Goal: Entertainment & Leisure: Consume media (video, audio)

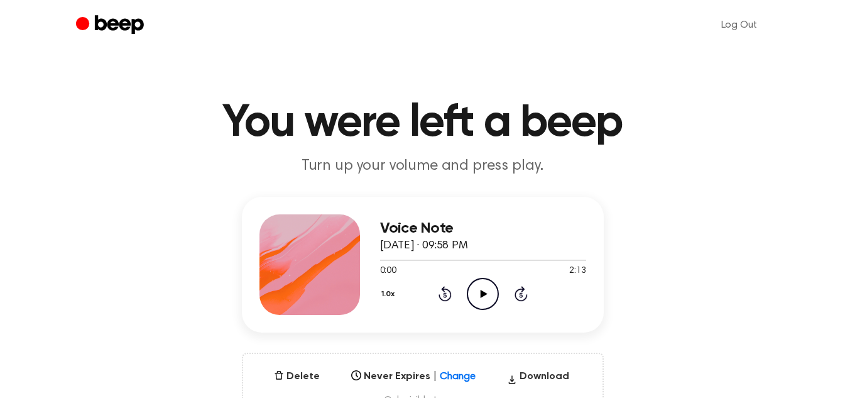
click at [484, 292] on icon at bounding box center [484, 294] width 7 height 8
click at [485, 297] on icon at bounding box center [483, 294] width 6 height 8
click at [475, 291] on icon "Play Audio" at bounding box center [483, 294] width 32 height 32
click at [488, 300] on icon "Pause Audio" at bounding box center [483, 294] width 32 height 32
click at [439, 300] on icon "Rewind 5 seconds" at bounding box center [445, 293] width 14 height 16
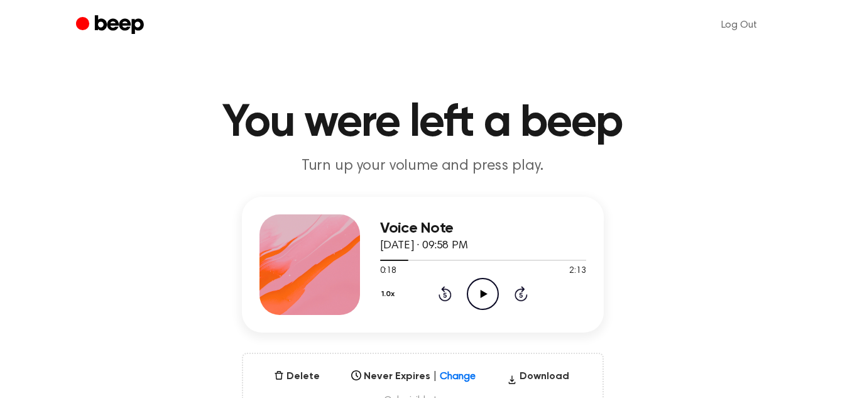
click at [480, 290] on icon "Play Audio" at bounding box center [483, 294] width 32 height 32
click at [449, 290] on icon at bounding box center [445, 293] width 13 height 15
click at [480, 292] on icon at bounding box center [483, 294] width 6 height 8
click at [480, 280] on icon "Play Audio" at bounding box center [483, 294] width 32 height 32
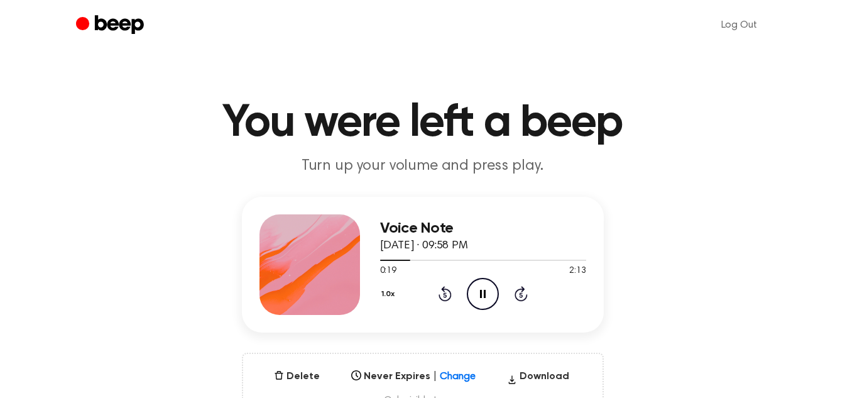
click at [480, 280] on icon "Pause Audio" at bounding box center [483, 294] width 32 height 32
click at [385, 287] on div "1.0x Rewind 5 seconds Play Audio Skip 5 seconds" at bounding box center [483, 294] width 206 height 32
click at [385, 287] on button "1.0x" at bounding box center [389, 293] width 19 height 21
click at [406, 340] on span "0.8x" at bounding box center [401, 346] width 16 height 13
click at [483, 291] on icon at bounding box center [484, 294] width 7 height 8
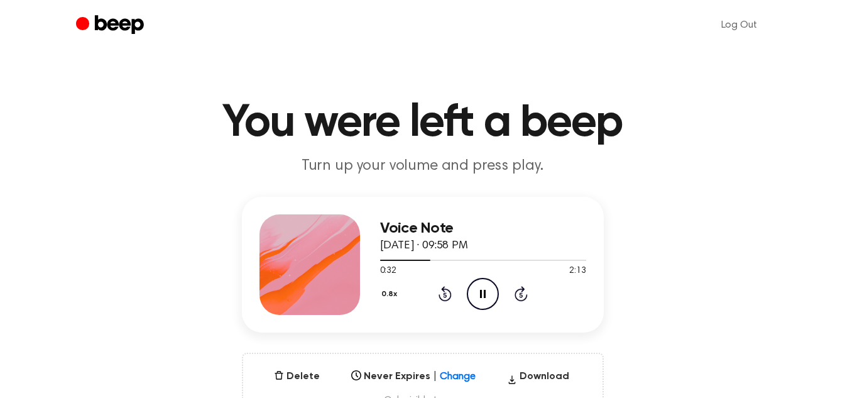
click at [443, 293] on icon "Rewind 5 seconds" at bounding box center [445, 293] width 14 height 16
click at [448, 296] on icon "Rewind 5 seconds" at bounding box center [445, 293] width 14 height 16
click at [480, 290] on icon "Pause Audio" at bounding box center [483, 294] width 32 height 32
click at [441, 297] on icon "Rewind 5 seconds" at bounding box center [445, 293] width 14 height 16
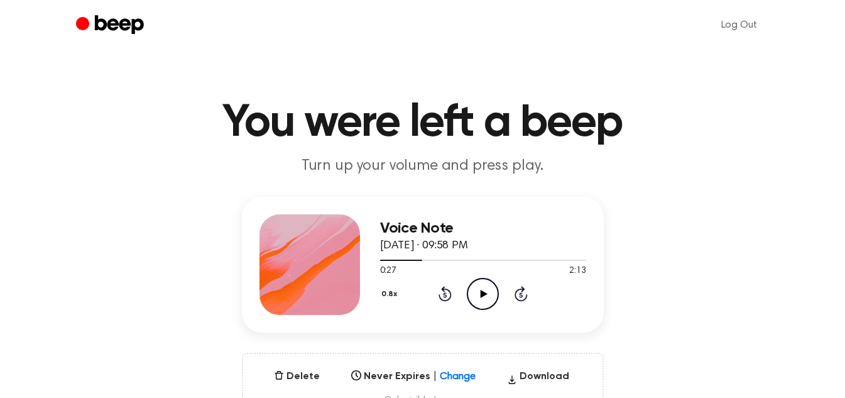
click at [484, 274] on div "0:27 2:13" at bounding box center [483, 271] width 206 height 13
click at [484, 282] on icon "Play Audio" at bounding box center [483, 294] width 32 height 32
click at [449, 300] on icon "Rewind 5 seconds" at bounding box center [445, 293] width 14 height 16
click at [481, 285] on icon "Pause Audio" at bounding box center [483, 294] width 32 height 32
click at [468, 288] on circle at bounding box center [483, 293] width 31 height 31
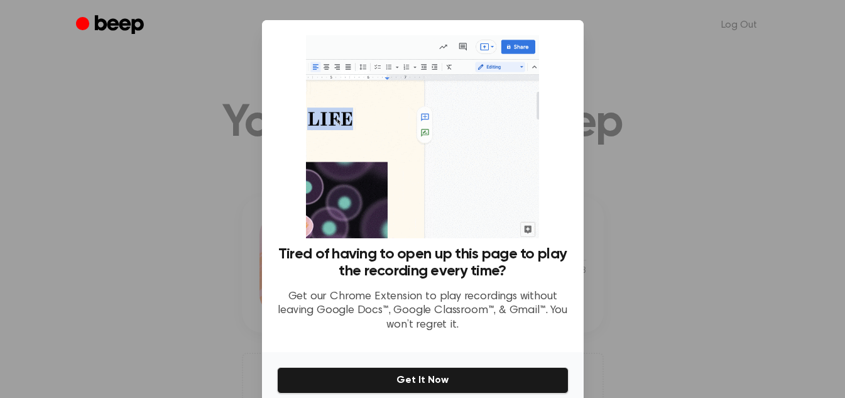
click at [419, 278] on div "Tired of having to open up this page to play the recording every time? Get our …" at bounding box center [423, 227] width 322 height 414
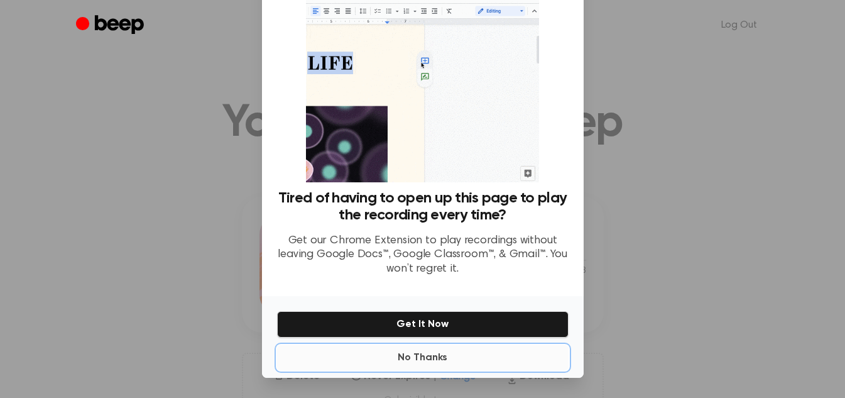
click at [444, 351] on button "No Thanks" at bounding box center [423, 357] width 292 height 25
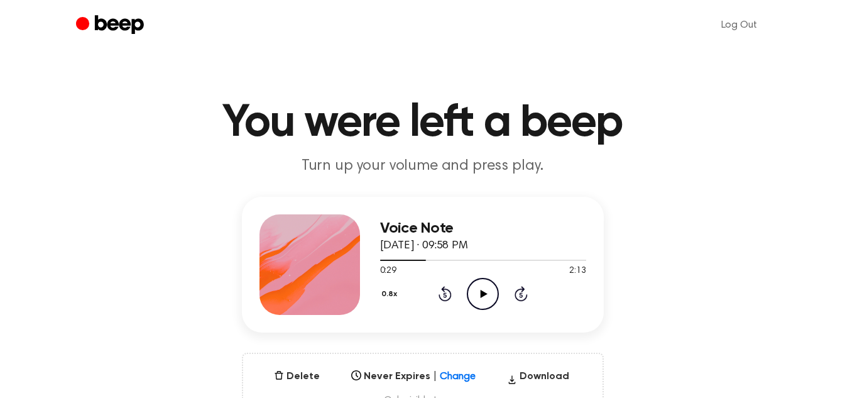
click at [487, 283] on icon "Play Audio" at bounding box center [483, 294] width 32 height 32
click at [444, 294] on icon "Rewind 5 seconds" at bounding box center [445, 293] width 14 height 16
click at [483, 300] on icon "Pause Audio" at bounding box center [483, 294] width 32 height 32
click at [388, 293] on button "0.8x" at bounding box center [391, 293] width 22 height 21
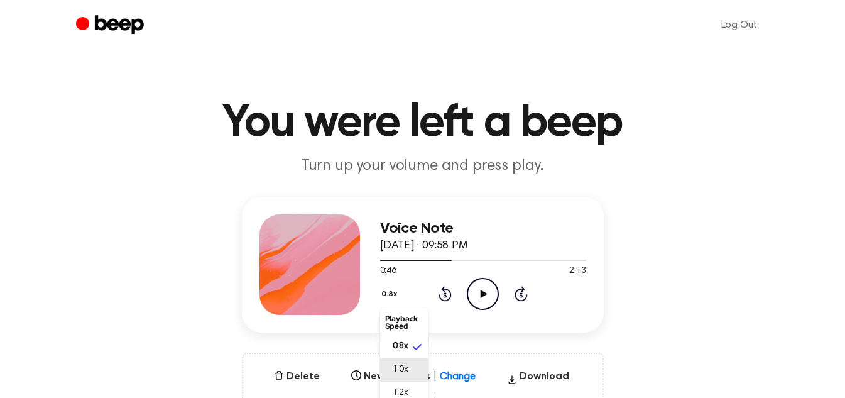
click at [404, 362] on li "1.0x" at bounding box center [404, 369] width 48 height 23
click at [445, 287] on icon at bounding box center [445, 293] width 13 height 15
click at [481, 287] on icon "Play Audio" at bounding box center [483, 294] width 32 height 32
click at [481, 287] on icon "Pause Audio" at bounding box center [483, 294] width 32 height 32
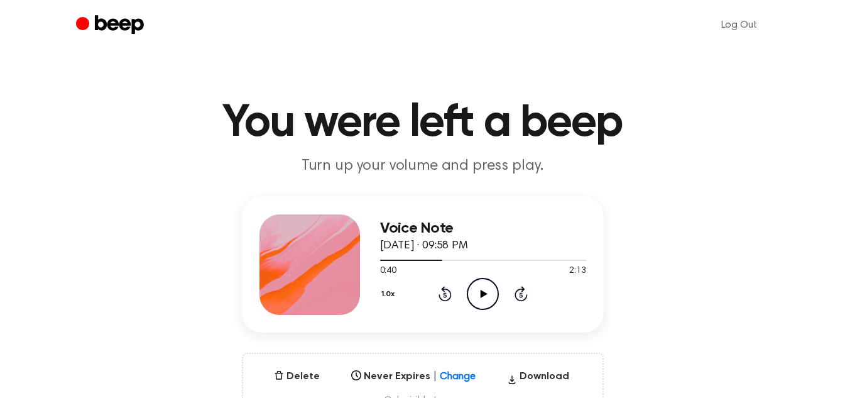
click at [481, 287] on icon "Play Audio" at bounding box center [483, 294] width 32 height 32
click at [481, 287] on icon "Pause Audio" at bounding box center [483, 294] width 32 height 32
click at [480, 305] on icon "Play Audio" at bounding box center [483, 294] width 32 height 32
click at [481, 293] on icon at bounding box center [483, 294] width 6 height 8
click at [483, 306] on icon "Play Audio" at bounding box center [483, 294] width 32 height 32
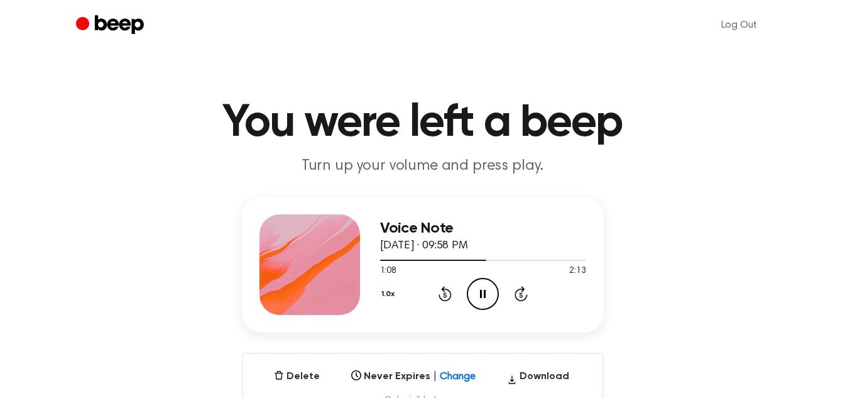
click at [438, 289] on div "1.0x Rewind 5 seconds Pause Audio Skip 5 seconds" at bounding box center [483, 294] width 206 height 32
click at [438, 289] on icon "Rewind 5 seconds" at bounding box center [445, 293] width 14 height 16
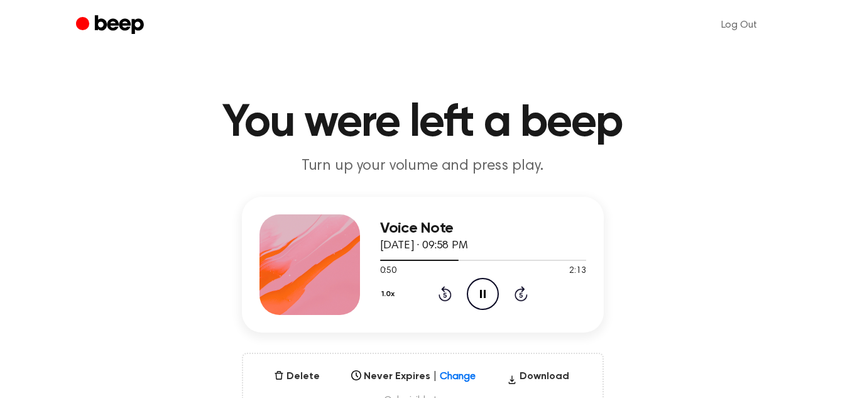
click at [438, 289] on icon "Rewind 5 seconds" at bounding box center [445, 293] width 14 height 16
click at [481, 290] on icon at bounding box center [483, 294] width 6 height 8
click at [478, 294] on icon "Play Audio" at bounding box center [483, 294] width 32 height 32
click at [478, 294] on icon "Pause Audio" at bounding box center [483, 294] width 32 height 32
click at [488, 288] on icon "Play Audio" at bounding box center [483, 294] width 32 height 32
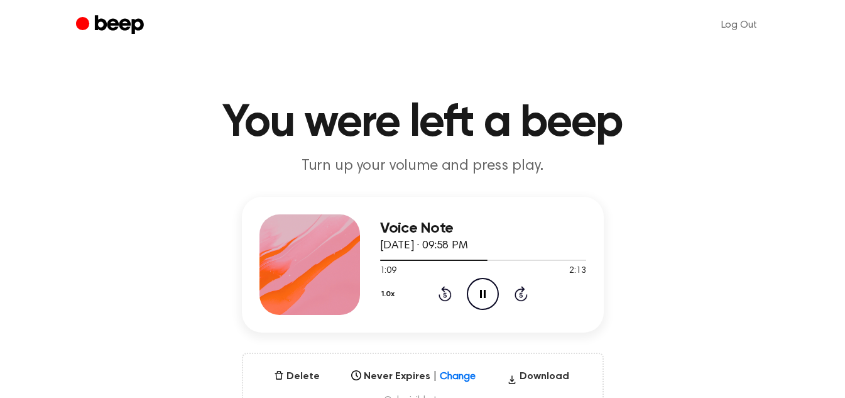
click at [488, 288] on icon "Pause Audio" at bounding box center [483, 294] width 32 height 32
click at [488, 288] on icon "Play Audio" at bounding box center [483, 294] width 32 height 32
click at [476, 294] on icon "Pause Audio" at bounding box center [483, 294] width 32 height 32
click at [442, 294] on icon "Rewind 5 seconds" at bounding box center [445, 293] width 14 height 16
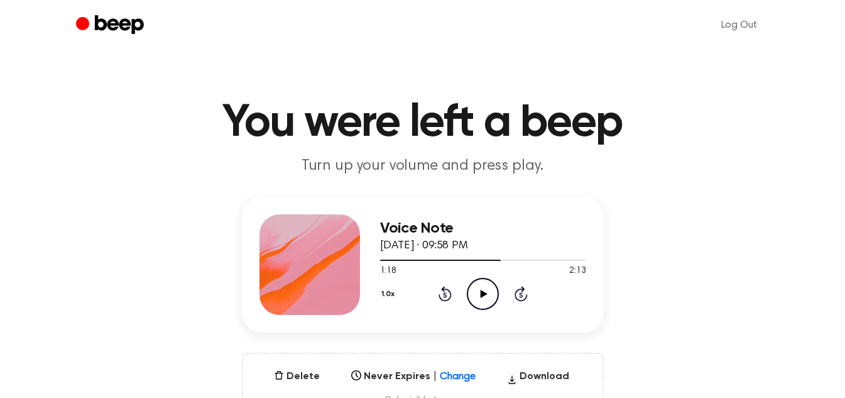
click at [488, 290] on icon "Play Audio" at bounding box center [483, 294] width 32 height 32
click at [443, 287] on icon at bounding box center [445, 293] width 13 height 15
click at [475, 290] on icon "Pause Audio" at bounding box center [483, 294] width 32 height 32
click at [475, 290] on icon "Play Audio" at bounding box center [483, 294] width 32 height 32
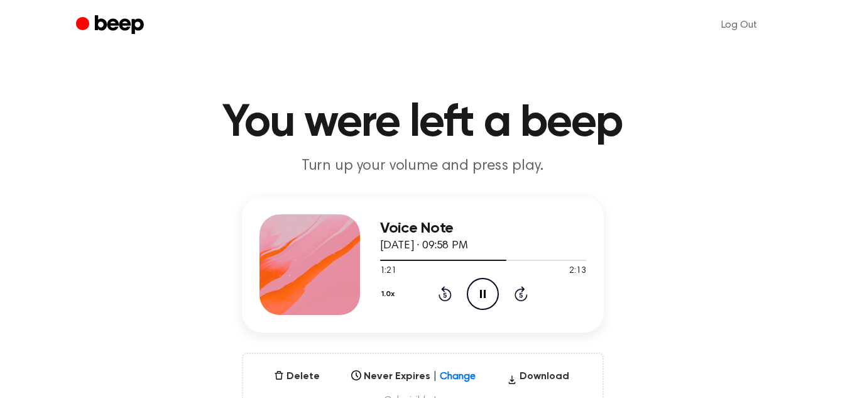
click at [475, 290] on icon "Pause Audio" at bounding box center [483, 294] width 32 height 32
click at [473, 289] on icon "Play Audio" at bounding box center [483, 294] width 32 height 32
click at [473, 289] on icon "Pause Audio" at bounding box center [483, 294] width 32 height 32
click at [483, 274] on div "1:25 2:13" at bounding box center [483, 271] width 206 height 13
click at [483, 283] on icon "Play Audio" at bounding box center [483, 294] width 32 height 32
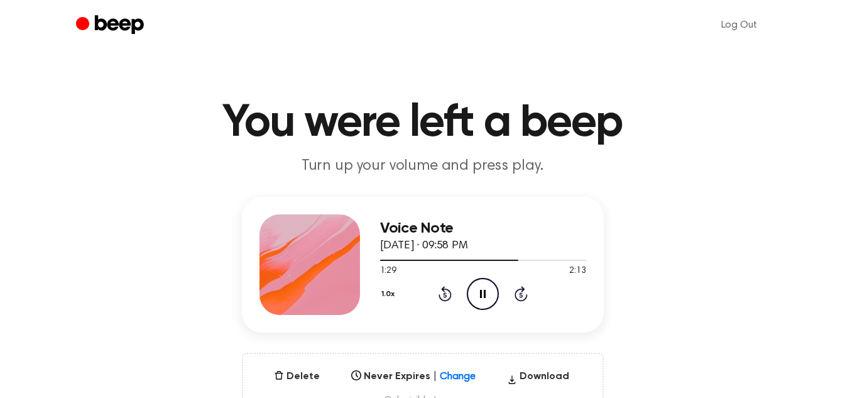
click at [485, 284] on icon "Pause Audio" at bounding box center [483, 294] width 32 height 32
click at [485, 284] on icon "Play Audio" at bounding box center [483, 294] width 32 height 32
click at [485, 284] on icon "Pause Audio" at bounding box center [483, 294] width 32 height 32
click at [485, 292] on icon at bounding box center [484, 294] width 7 height 8
click at [485, 292] on icon at bounding box center [483, 294] width 6 height 8
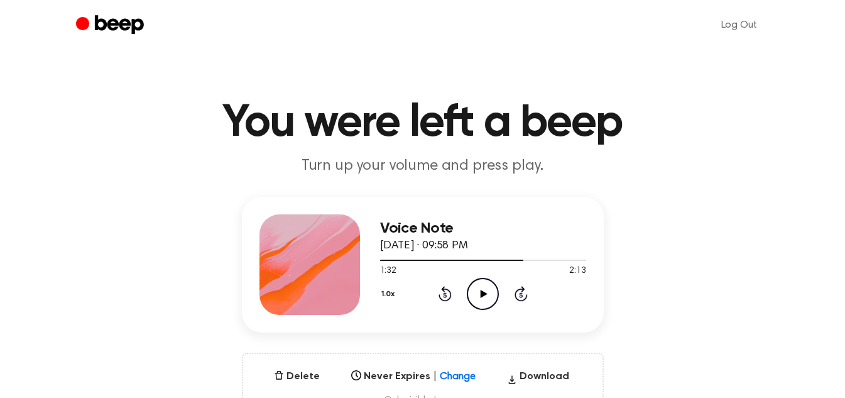
click at [475, 299] on icon "Play Audio" at bounding box center [483, 294] width 32 height 32
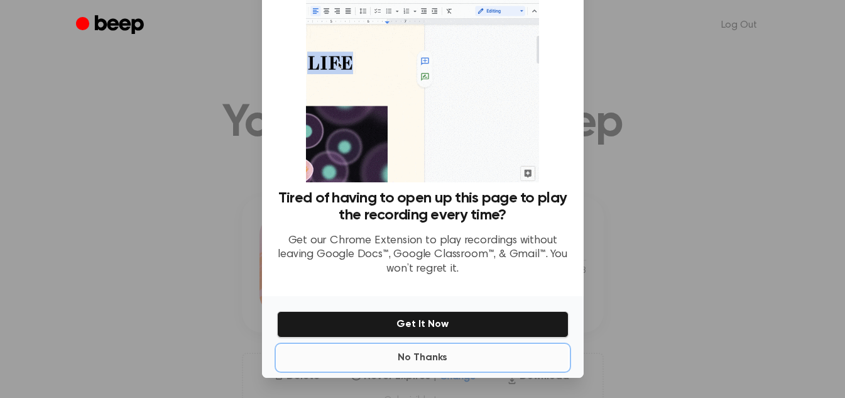
click at [425, 365] on button "No Thanks" at bounding box center [423, 357] width 292 height 25
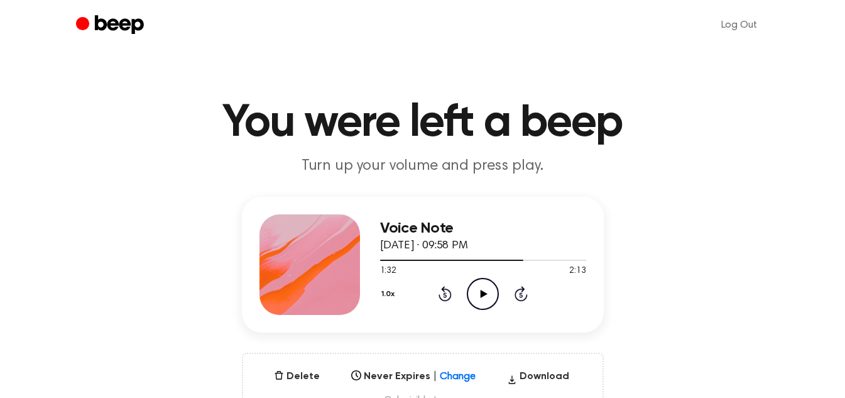
click at [492, 283] on icon "Play Audio" at bounding box center [483, 294] width 32 height 32
click at [472, 291] on icon "Pause Audio" at bounding box center [483, 294] width 32 height 32
click at [485, 282] on icon "Play Audio" at bounding box center [483, 294] width 32 height 32
click at [485, 282] on icon "Pause Audio" at bounding box center [483, 294] width 32 height 32
click at [473, 290] on icon "Play Audio" at bounding box center [483, 294] width 32 height 32
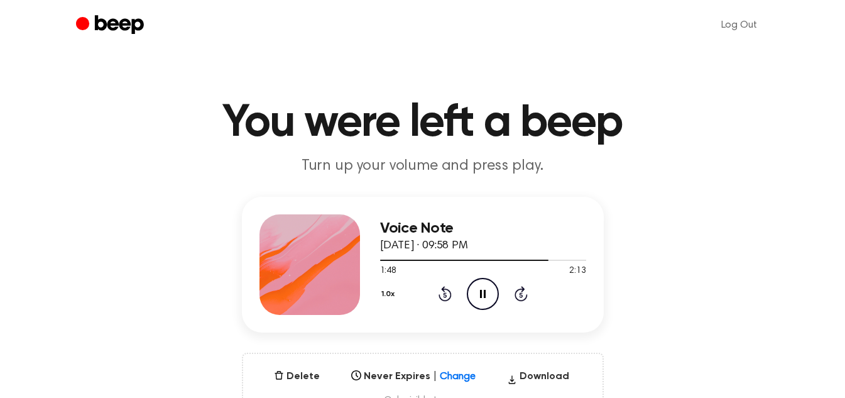
click at [473, 290] on icon "Pause Audio" at bounding box center [483, 294] width 32 height 32
click at [487, 304] on icon "Play Audio" at bounding box center [483, 294] width 32 height 32
click at [484, 295] on icon at bounding box center [483, 294] width 6 height 8
click at [481, 297] on icon "Play Audio" at bounding box center [483, 294] width 32 height 32
click at [481, 297] on icon at bounding box center [483, 294] width 6 height 8
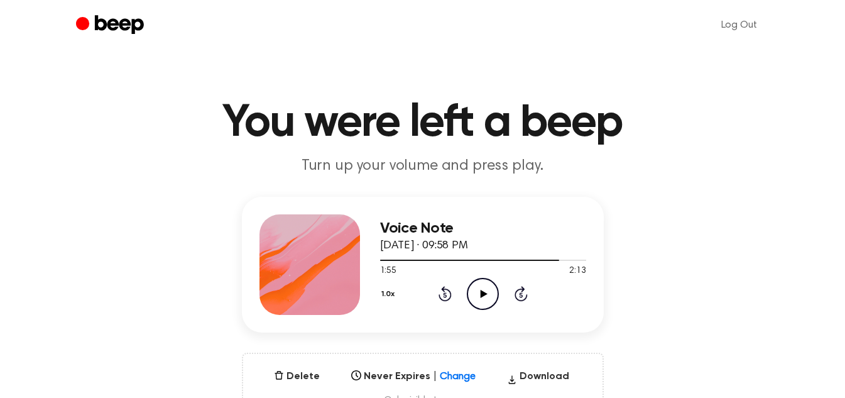
click at [480, 290] on icon "Play Audio" at bounding box center [483, 294] width 32 height 32
click at [480, 290] on icon at bounding box center [483, 294] width 6 height 8
click at [477, 291] on icon "Play Audio" at bounding box center [483, 294] width 32 height 32
click at [477, 291] on icon "Pause Audio" at bounding box center [483, 294] width 32 height 32
click at [470, 300] on circle at bounding box center [483, 293] width 31 height 31
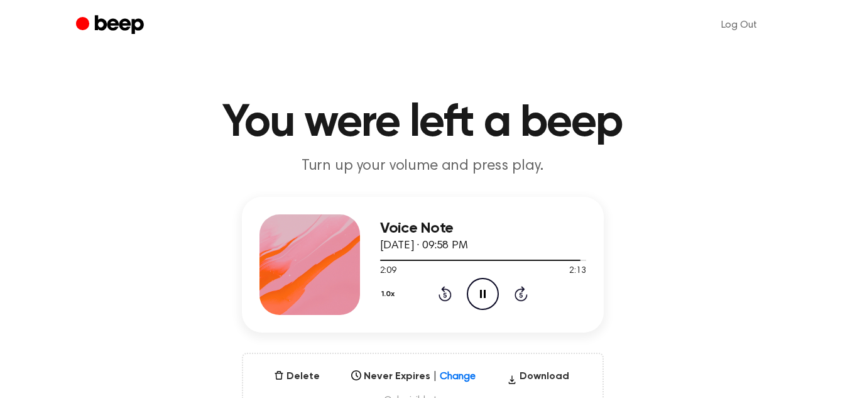
click at [470, 300] on circle at bounding box center [483, 293] width 31 height 31
click at [486, 294] on icon at bounding box center [484, 294] width 7 height 8
click at [419, 256] on div at bounding box center [483, 260] width 206 height 10
click at [444, 297] on icon "Rewind 5 seconds" at bounding box center [445, 293] width 14 height 16
click at [514, 255] on div at bounding box center [483, 260] width 206 height 10
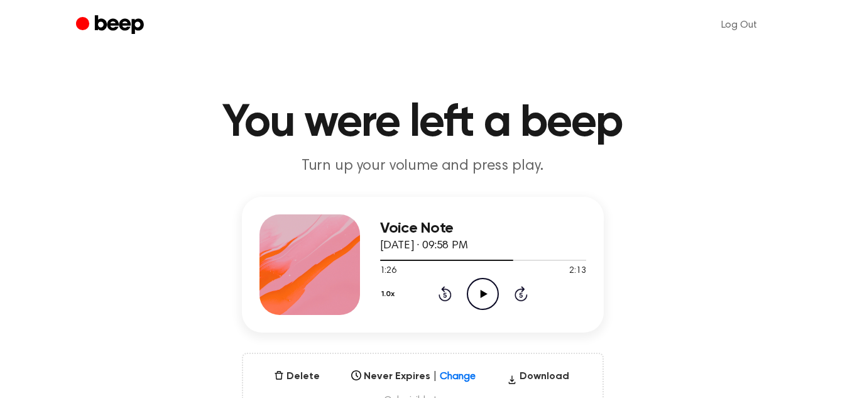
click at [485, 292] on icon at bounding box center [484, 294] width 7 height 8
click at [478, 289] on icon "Pause Audio" at bounding box center [483, 294] width 32 height 32
